Goal: Information Seeking & Learning: Compare options

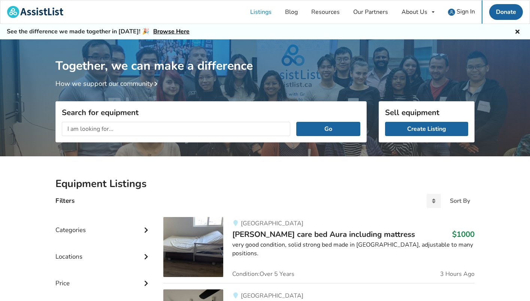
click at [142, 125] on input "text" at bounding box center [176, 129] width 228 height 14
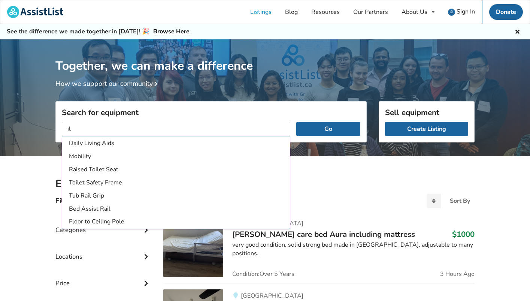
type input "i"
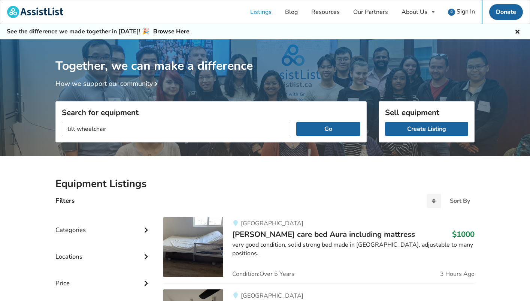
type input "tilt wheelchair"
click at [296, 122] on button "Go" at bounding box center [328, 129] width 64 height 14
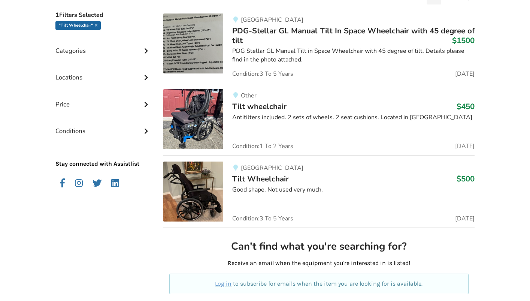
scroll to position [200, 0]
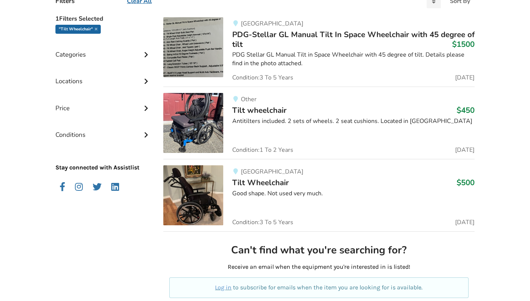
click at [270, 33] on span "PDG-Stellar GL Manual Tilt In Space Wheelchair with 45 degree of tilt" at bounding box center [353, 39] width 242 height 20
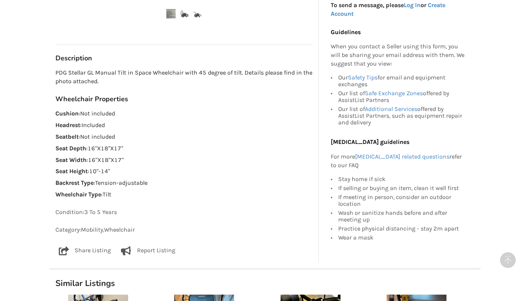
scroll to position [441, 0]
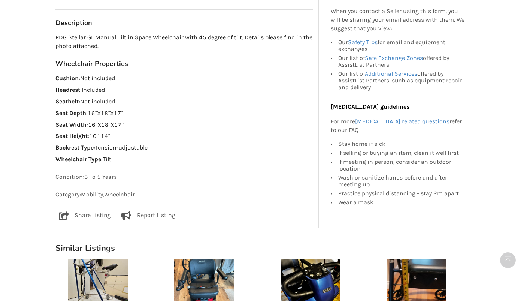
scroll to position [200, 0]
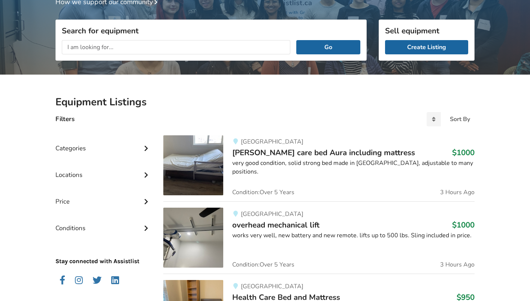
scroll to position [85, 0]
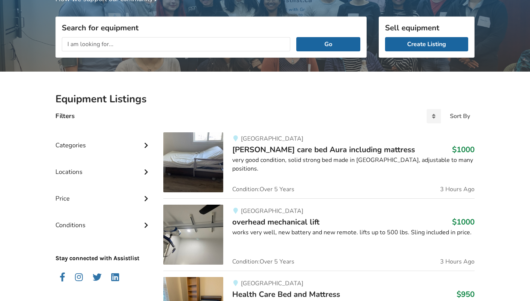
click at [144, 143] on icon at bounding box center [145, 144] width 7 height 6
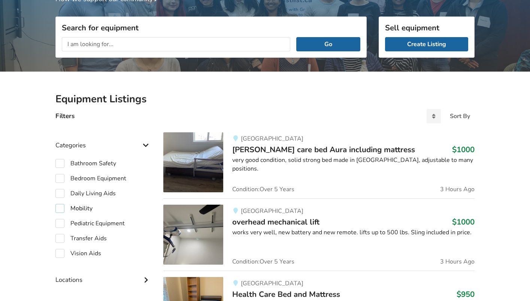
click at [61, 207] on label "Mobility" at bounding box center [73, 208] width 37 height 9
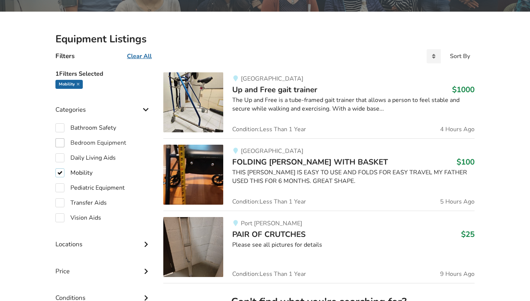
scroll to position [145, 0]
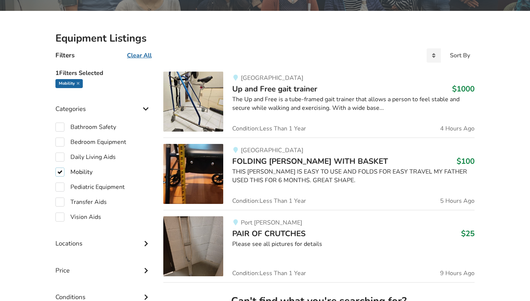
click at [60, 171] on label "Mobility" at bounding box center [73, 171] width 37 height 9
checkbox input "false"
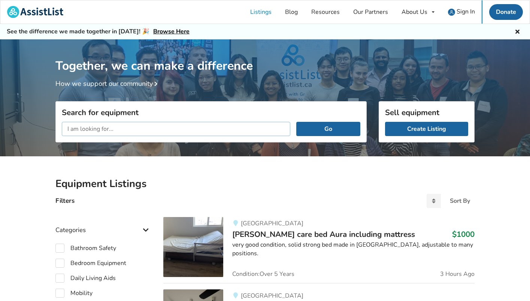
click at [125, 131] on input "text" at bounding box center [176, 129] width 228 height 14
type input "tilt wheelchair"
click at [296, 122] on button "Go" at bounding box center [328, 129] width 64 height 14
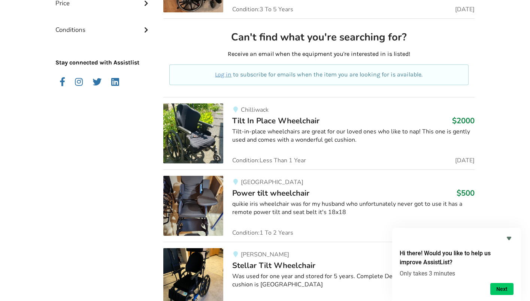
scroll to position [413, 0]
click at [508, 237] on icon "Hide survey" at bounding box center [509, 238] width 4 height 3
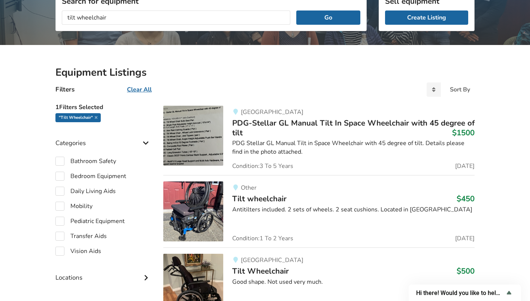
scroll to position [112, 0]
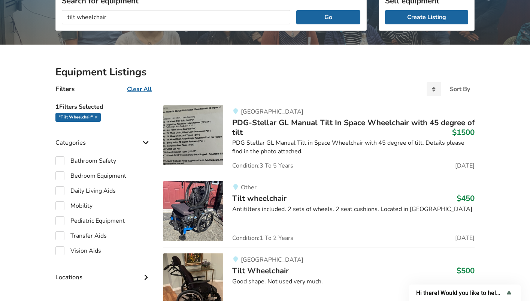
click at [246, 119] on span "PDG-Stellar GL Manual Tilt In Space Wheelchair with 45 degree of tilt" at bounding box center [353, 127] width 242 height 20
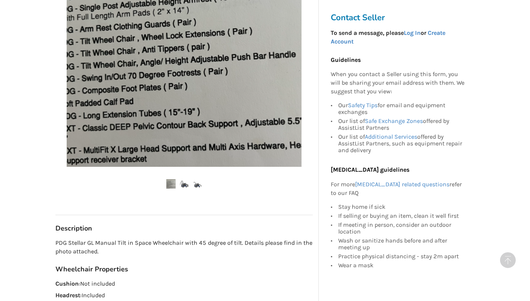
scroll to position [239, 0]
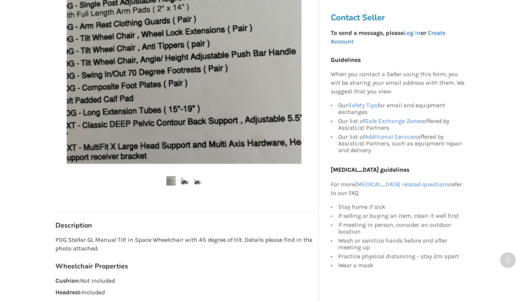
click at [182, 182] on img at bounding box center [183, 180] width 9 height 9
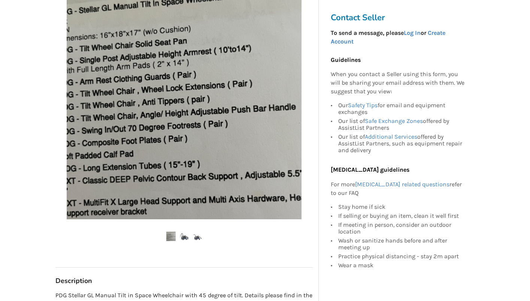
scroll to position [0, 0]
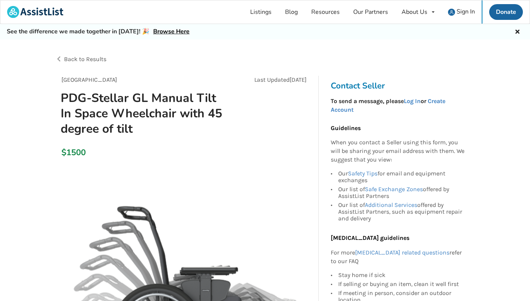
click at [60, 61] on div "Back to Results" at bounding box center [160, 59] width 210 height 21
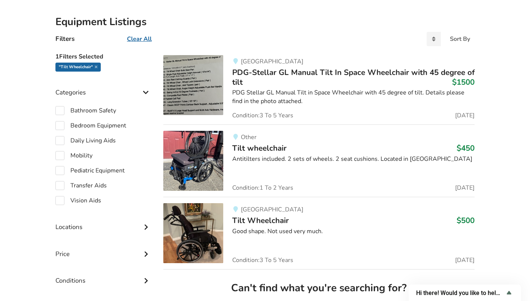
scroll to position [164, 0]
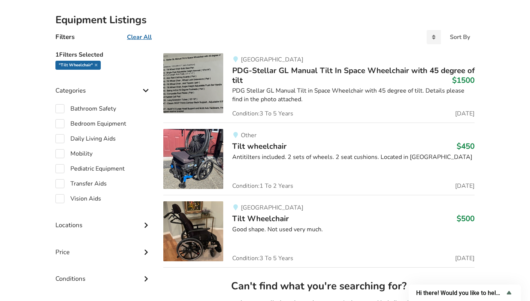
click at [248, 148] on span "Tilt wheelchair" at bounding box center [259, 146] width 54 height 10
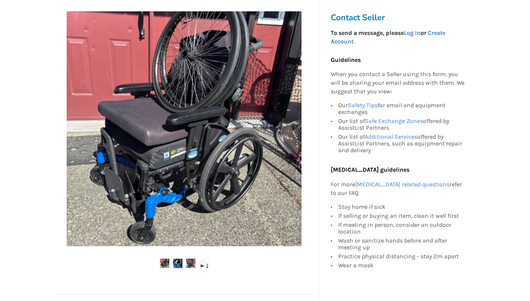
scroll to position [139, 0]
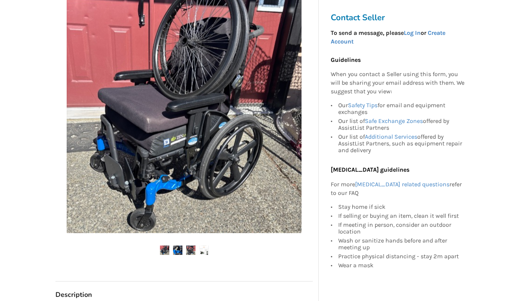
click at [180, 250] on img at bounding box center [177, 249] width 9 height 9
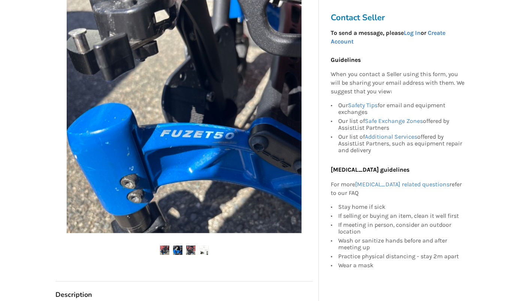
click at [186, 250] on img at bounding box center [190, 249] width 9 height 9
click at [194, 249] on img at bounding box center [190, 249] width 9 height 9
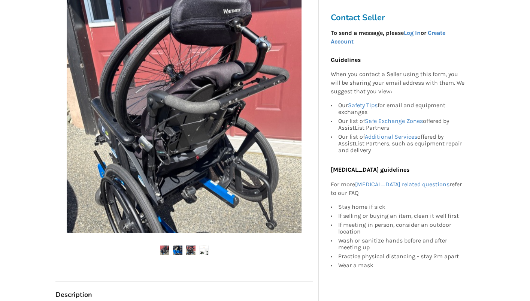
click at [201, 250] on img at bounding box center [203, 249] width 9 height 9
click at [199, 250] on img at bounding box center [203, 249] width 9 height 9
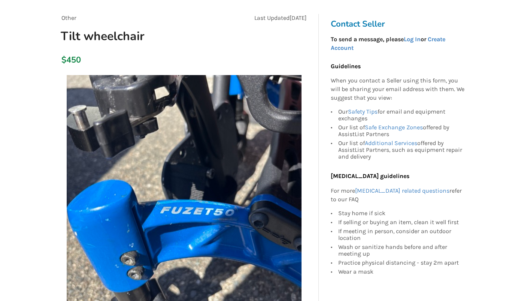
scroll to position [0, 0]
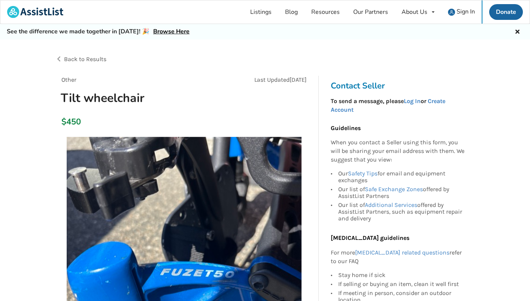
click at [64, 60] on span "Back to Results" at bounding box center [85, 58] width 42 height 7
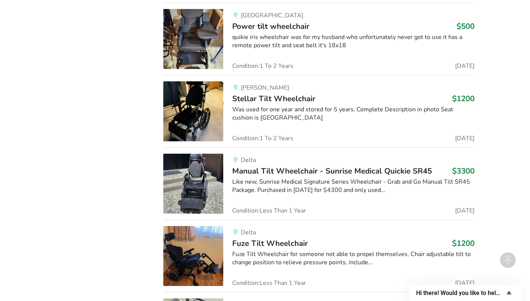
scroll to position [638, 0]
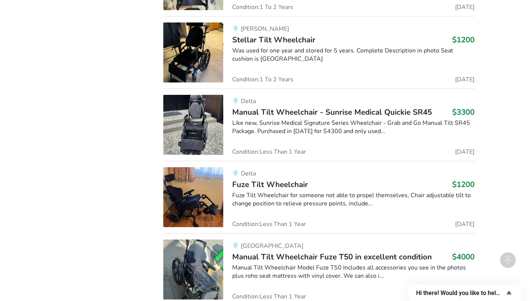
click at [274, 184] on span "Fuze Tilt Wheelchair" at bounding box center [270, 184] width 76 height 10
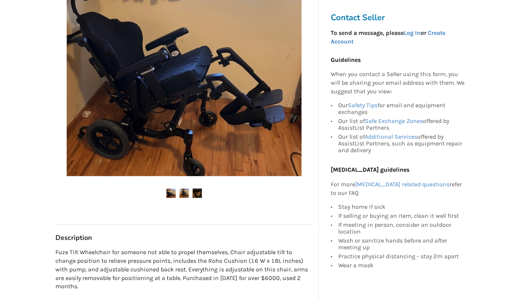
scroll to position [191, 0]
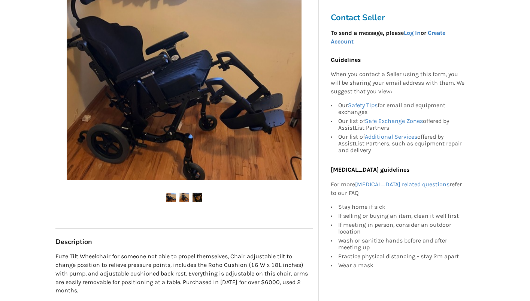
click at [186, 197] on img at bounding box center [183, 196] width 9 height 9
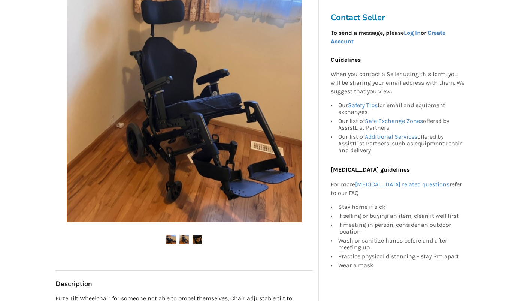
scroll to position [149, 0]
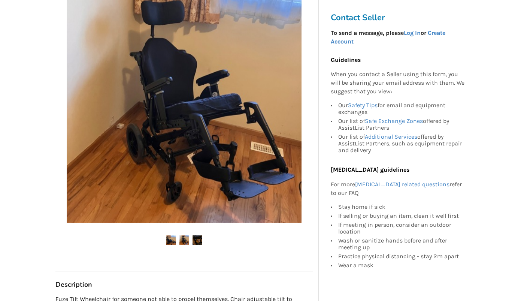
click at [195, 242] on img at bounding box center [196, 239] width 9 height 9
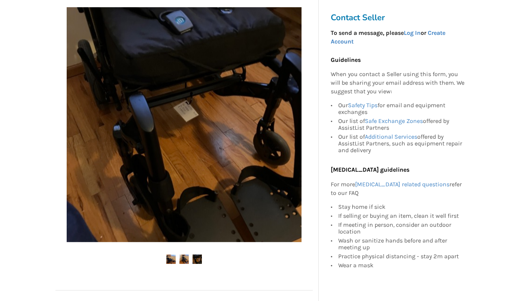
scroll to position [128, 0]
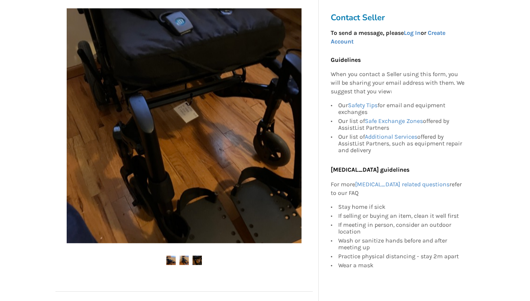
click at [170, 261] on img at bounding box center [170, 259] width 9 height 9
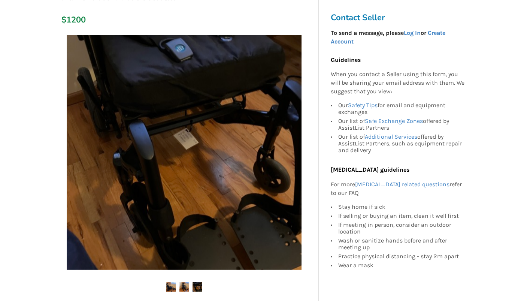
scroll to position [103, 0]
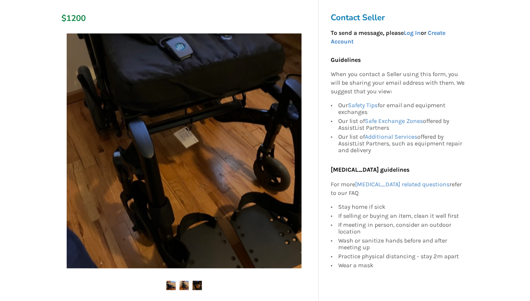
click at [182, 285] on img at bounding box center [183, 284] width 9 height 9
click at [185, 285] on img at bounding box center [183, 284] width 9 height 9
click at [182, 286] on img at bounding box center [183, 284] width 9 height 9
click at [171, 284] on img at bounding box center [170, 284] width 9 height 9
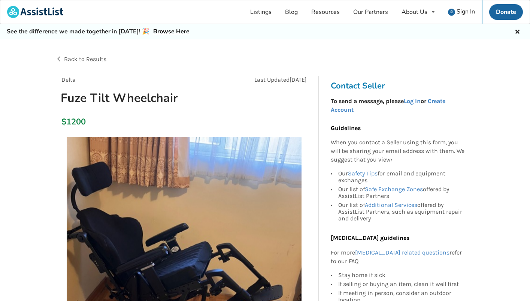
click at [64, 81] on span "Delta" at bounding box center [68, 79] width 14 height 7
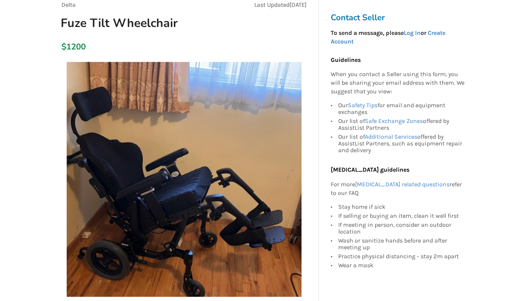
scroll to position [85, 0]
